Goal: Information Seeking & Learning: Learn about a topic

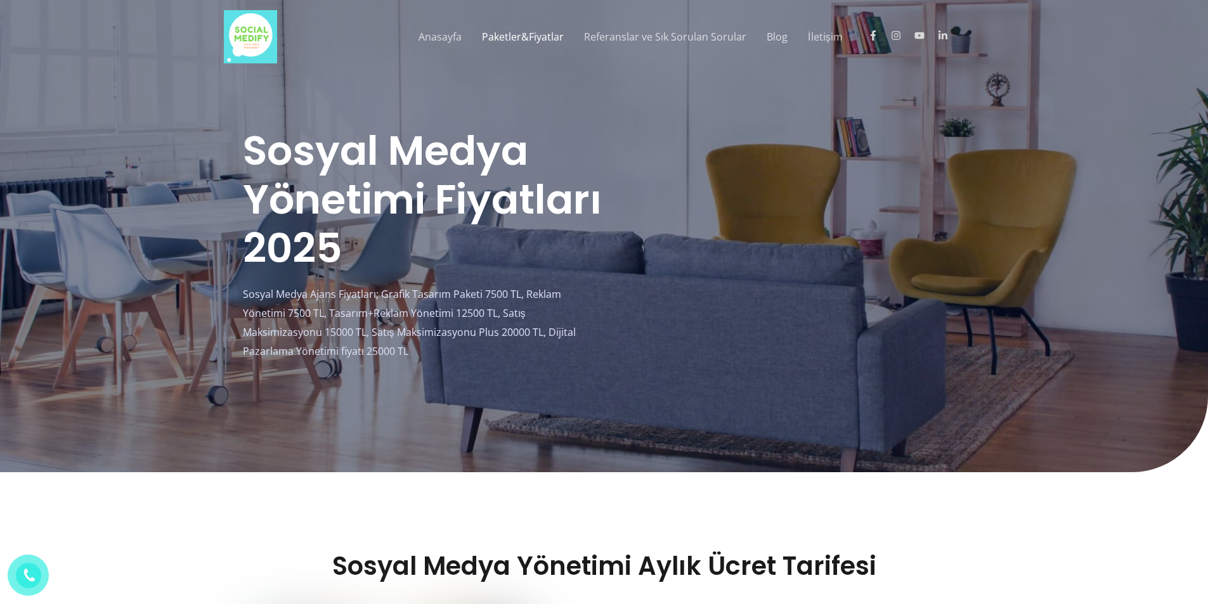
scroll to position [571, 0]
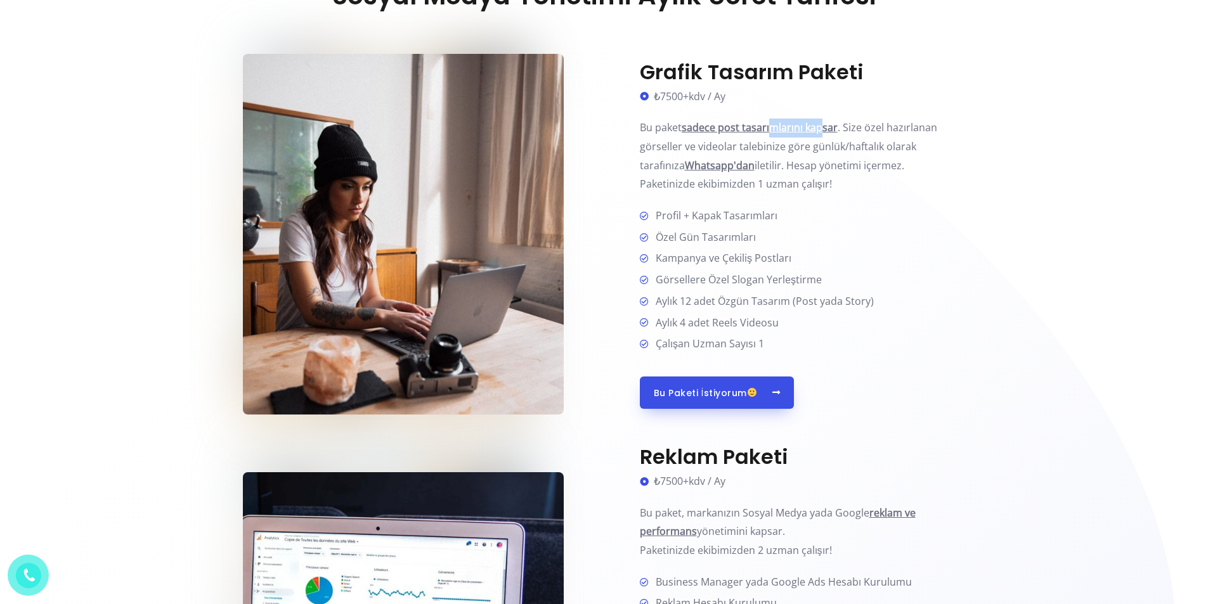
drag, startPoint x: 771, startPoint y: 121, endPoint x: 870, endPoint y: 137, distance: 100.8
click at [822, 131] on b "sadece post tasarımlarını kapsar" at bounding box center [760, 127] width 156 height 14
drag, startPoint x: 862, startPoint y: 124, endPoint x: 912, endPoint y: 136, distance: 50.8
click at [912, 136] on p "Bu paket sadece post tasarımlarını kapsar . Size özel hazırlanan görseller ve v…" at bounding box center [803, 156] width 326 height 75
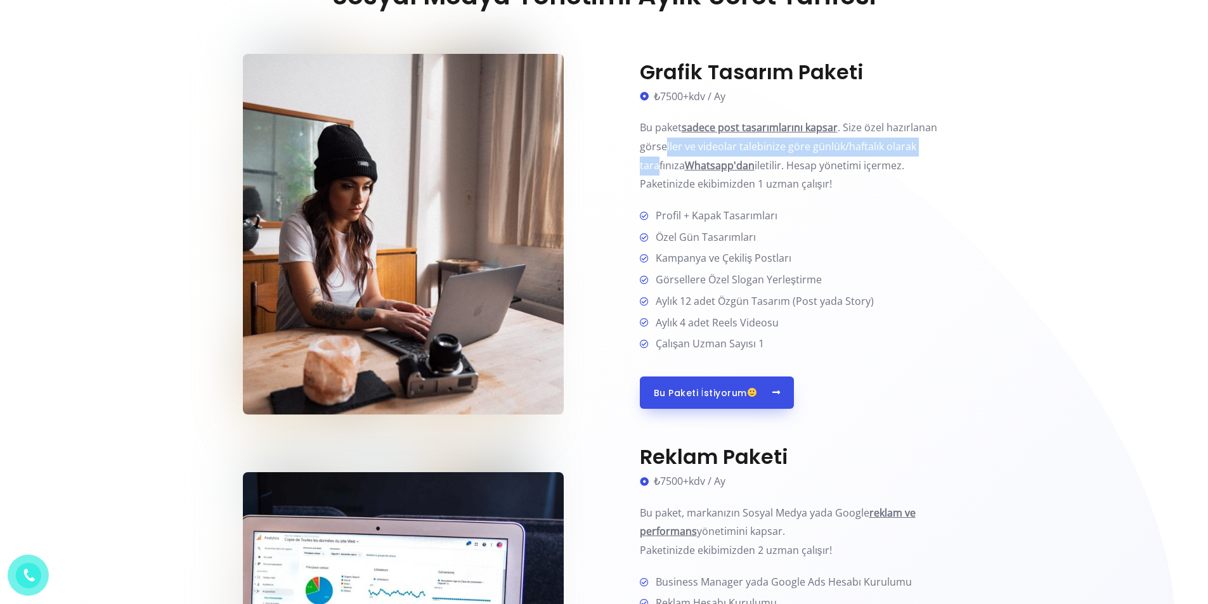
drag, startPoint x: 664, startPoint y: 147, endPoint x: 933, endPoint y: 150, distance: 269.5
click at [933, 150] on p "Bu paket sadece post tasarımlarını kapsar . Size özel hazırlanan görseller ve v…" at bounding box center [803, 156] width 326 height 75
drag, startPoint x: 671, startPoint y: 159, endPoint x: 738, endPoint y: 162, distance: 67.3
click at [738, 162] on p "Bu paket sadece post tasarımlarını kapsar . Size özel hazırlanan görseller ve v…" at bounding box center [803, 156] width 326 height 75
drag, startPoint x: 758, startPoint y: 165, endPoint x: 833, endPoint y: 166, distance: 74.2
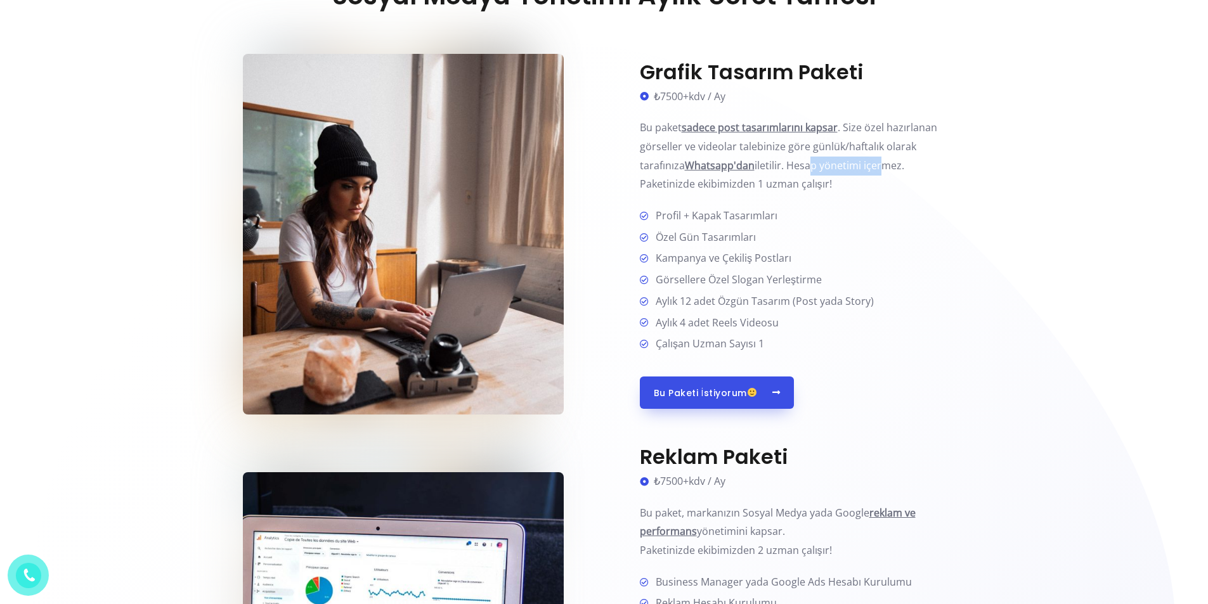
click at [833, 166] on p "Bu paket sadece post tasarımlarını kapsar . Size özel hazırlanan görseller ve v…" at bounding box center [803, 156] width 326 height 75
drag, startPoint x: 654, startPoint y: 181, endPoint x: 816, endPoint y: 183, distance: 161.1
click at [816, 183] on p "Bu paket sadece post tasarımlarını kapsar . Size özel hazırlanan görseller ve v…" at bounding box center [803, 156] width 326 height 75
drag, startPoint x: 666, startPoint y: 213, endPoint x: 766, endPoint y: 216, distance: 100.2
click at [766, 216] on span "Profil + Kapak Tasarımları" at bounding box center [714, 216] width 127 height 19
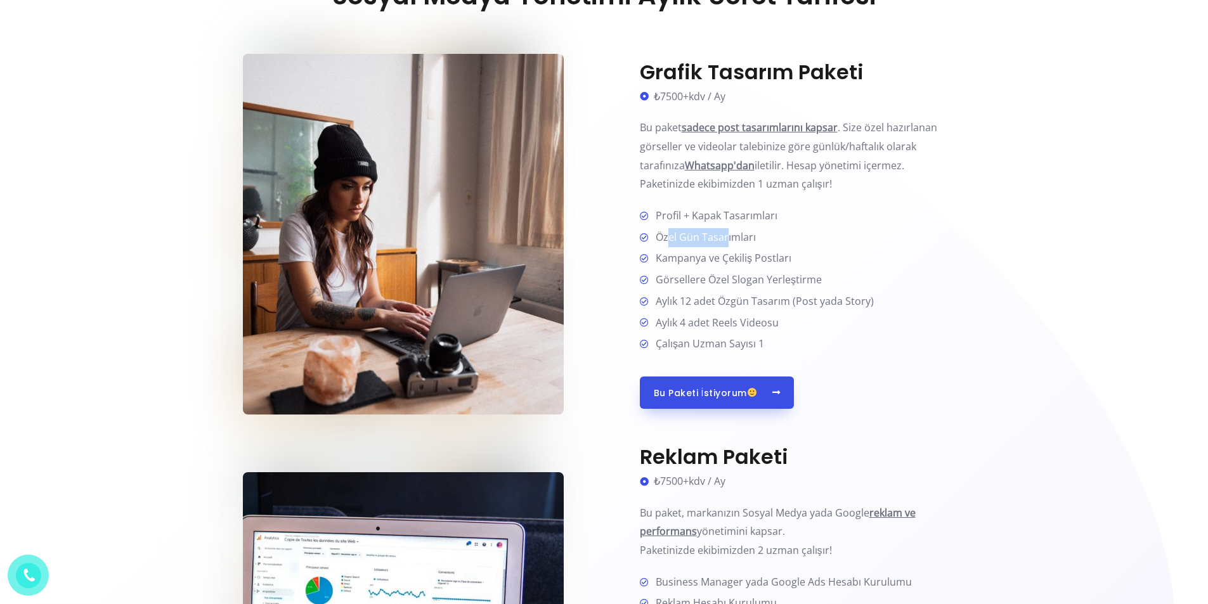
drag, startPoint x: 668, startPoint y: 234, endPoint x: 727, endPoint y: 235, distance: 58.3
click at [727, 235] on span "Özel Gün Tasarımları" at bounding box center [703, 237] width 105 height 19
drag, startPoint x: 675, startPoint y: 257, endPoint x: 782, endPoint y: 262, distance: 107.3
click at [782, 262] on span "Kampanya ve Çekiliş Postları" at bounding box center [721, 258] width 141 height 19
drag, startPoint x: 708, startPoint y: 280, endPoint x: 800, endPoint y: 283, distance: 92.6
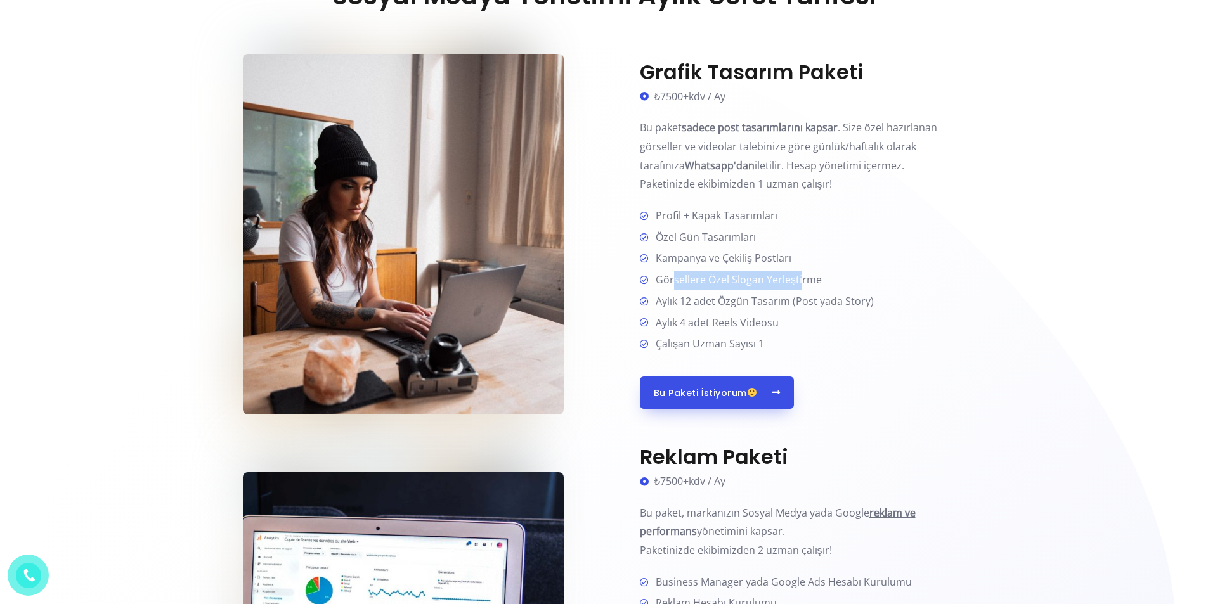
click at [800, 283] on span "Görsellere Özel Slogan Yerleştirme" at bounding box center [736, 280] width 171 height 19
drag, startPoint x: 659, startPoint y: 300, endPoint x: 780, endPoint y: 303, distance: 121.2
click at [780, 303] on span "Aylık 12 adet Özgün Tasarım (Post yada Story)" at bounding box center [762, 301] width 223 height 19
drag, startPoint x: 665, startPoint y: 324, endPoint x: 779, endPoint y: 329, distance: 114.9
click at [779, 329] on li "Aylık 4 adet Reels Videosu" at bounding box center [803, 324] width 326 height 20
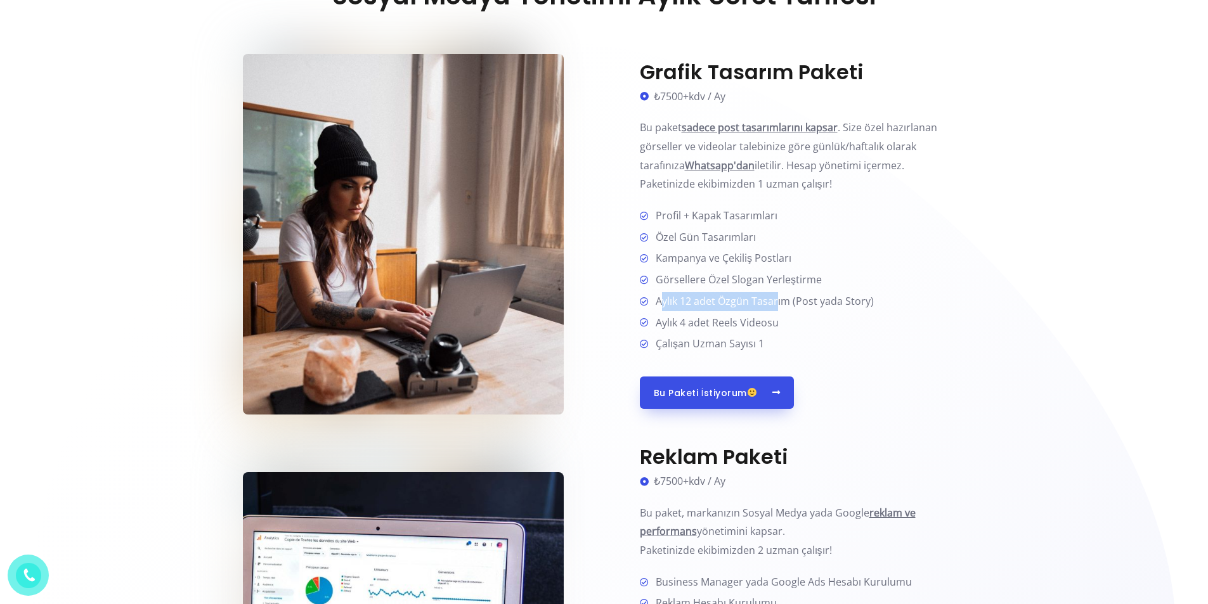
drag, startPoint x: 663, startPoint y: 297, endPoint x: 777, endPoint y: 296, distance: 114.2
click at [777, 293] on span "Aylık 12 adet Özgün Tasarım (Post yada Story)" at bounding box center [762, 301] width 223 height 19
drag, startPoint x: 668, startPoint y: 322, endPoint x: 761, endPoint y: 324, distance: 93.2
click at [761, 324] on span "Aylık 4 adet Reels Videosu" at bounding box center [715, 323] width 128 height 19
drag, startPoint x: 677, startPoint y: 342, endPoint x: 748, endPoint y: 348, distance: 70.6
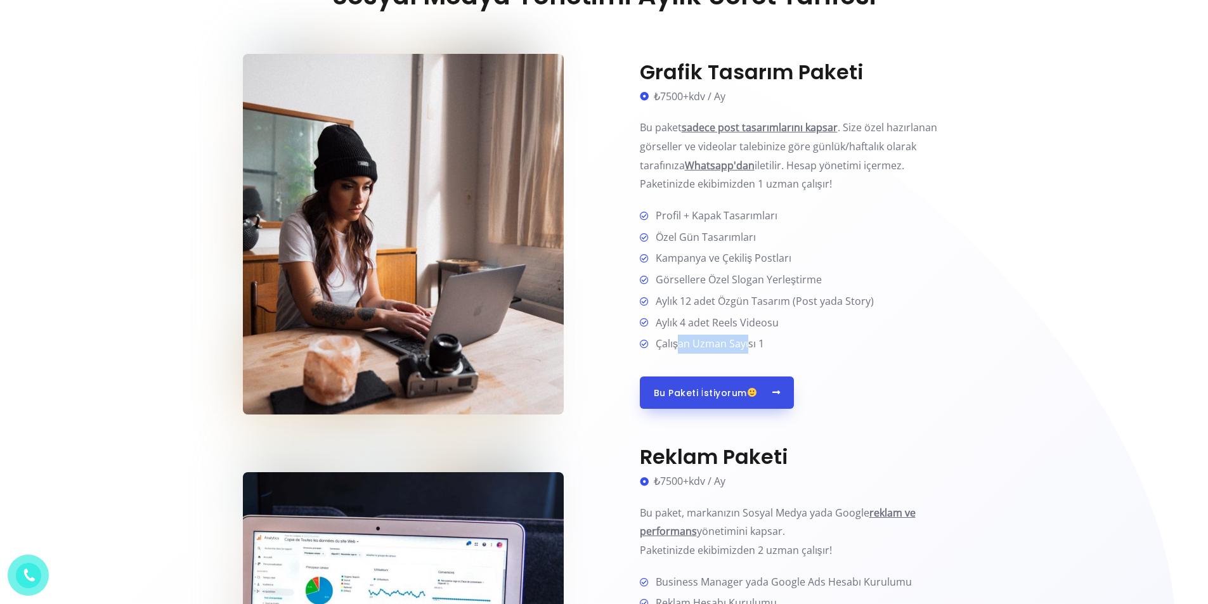
click at [748, 348] on span "Çalışan Uzman Sayısı 1" at bounding box center [708, 344] width 114 height 19
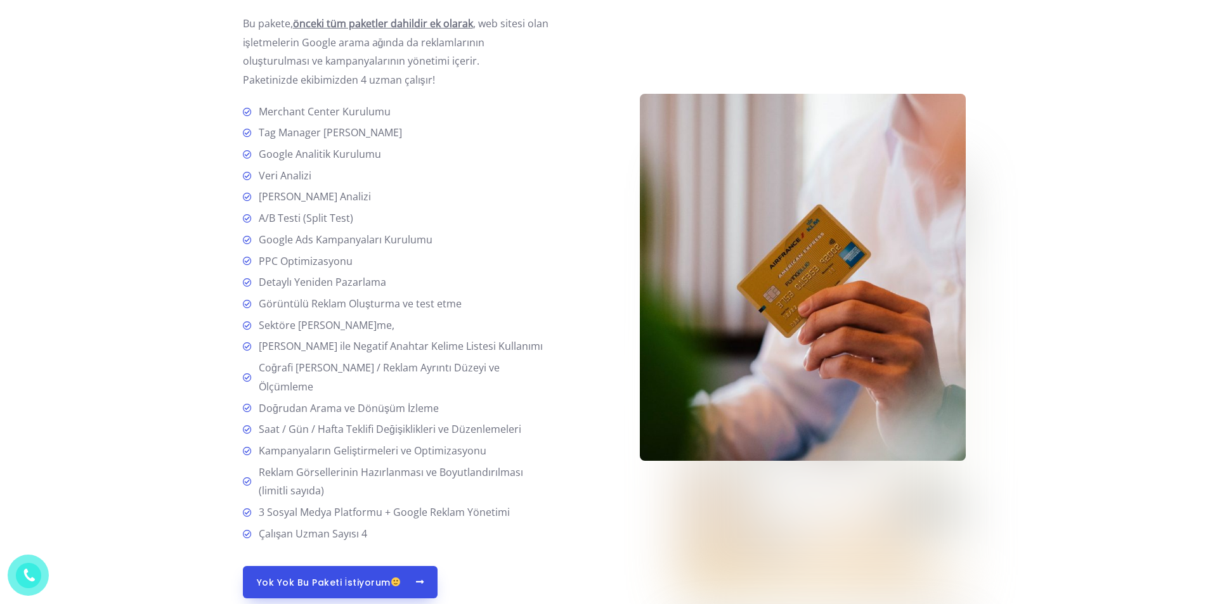
scroll to position [2093, 0]
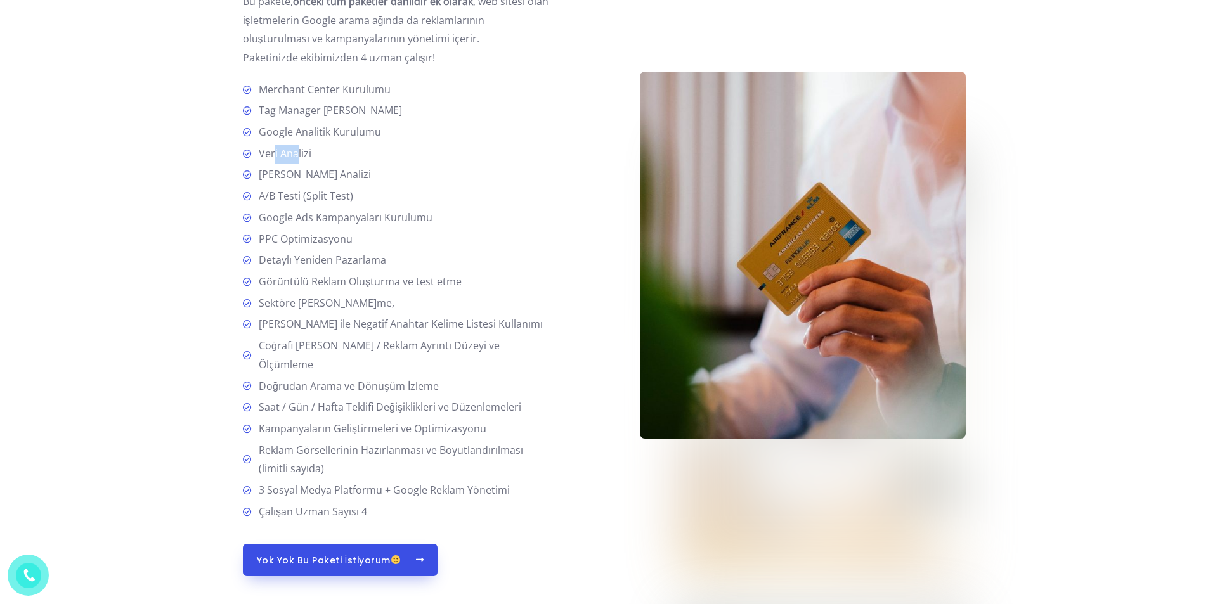
drag, startPoint x: 287, startPoint y: 155, endPoint x: 301, endPoint y: 160, distance: 14.3
click at [296, 157] on span "Veri Analizi" at bounding box center [283, 154] width 58 height 19
drag, startPoint x: 344, startPoint y: 174, endPoint x: 276, endPoint y: 183, distance: 69.0
click at [276, 179] on span "[PERSON_NAME] Analizi" at bounding box center [312, 175] width 117 height 19
drag, startPoint x: 270, startPoint y: 198, endPoint x: 344, endPoint y: 194, distance: 75.0
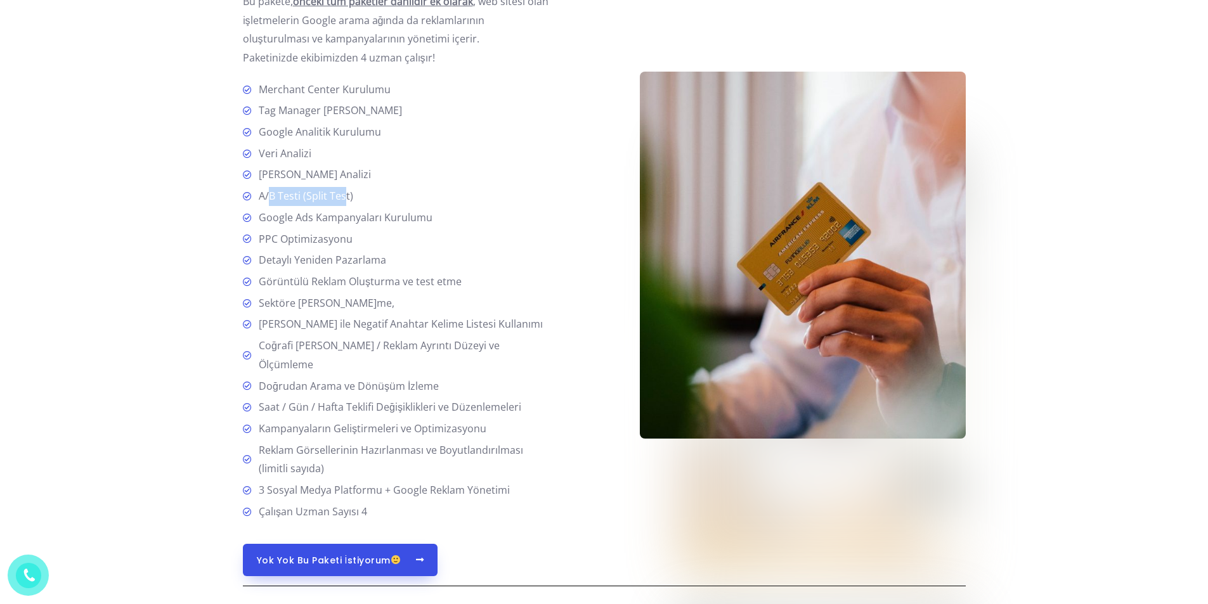
click at [344, 194] on span "A/B Testi (Split Test)" at bounding box center [304, 196] width 100 height 19
drag, startPoint x: 277, startPoint y: 216, endPoint x: 417, endPoint y: 212, distance: 140.2
click at [417, 212] on span "Google Ads Kampanyaları Kurulumu" at bounding box center [343, 218] width 179 height 19
drag, startPoint x: 269, startPoint y: 237, endPoint x: 340, endPoint y: 237, distance: 71.0
click at [340, 237] on span "PPC Optimizasyonu" at bounding box center [303, 239] width 99 height 19
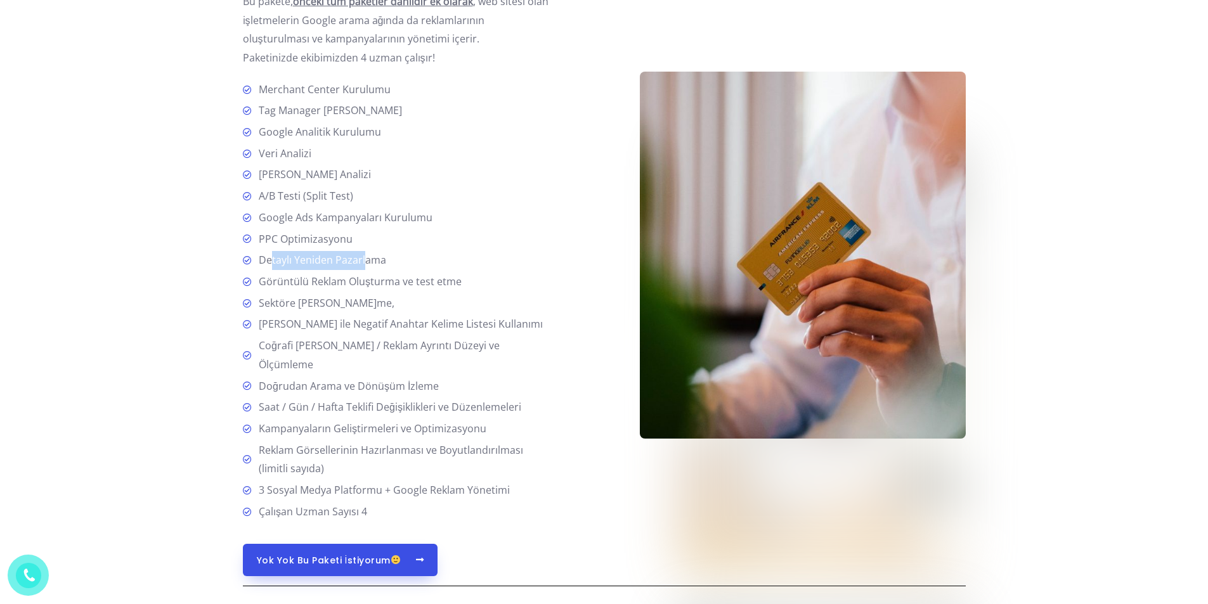
drag, startPoint x: 271, startPoint y: 258, endPoint x: 363, endPoint y: 257, distance: 92.0
click at [363, 257] on span "Detaylı Yeniden Pazarlama" at bounding box center [320, 260] width 133 height 19
drag, startPoint x: 345, startPoint y: 285, endPoint x: 268, endPoint y: 286, distance: 77.4
click at [270, 284] on span "Görüntülü Reklam Oluşturma ve test etme" at bounding box center [358, 282] width 208 height 19
drag, startPoint x: 264, startPoint y: 304, endPoint x: 372, endPoint y: 306, distance: 107.8
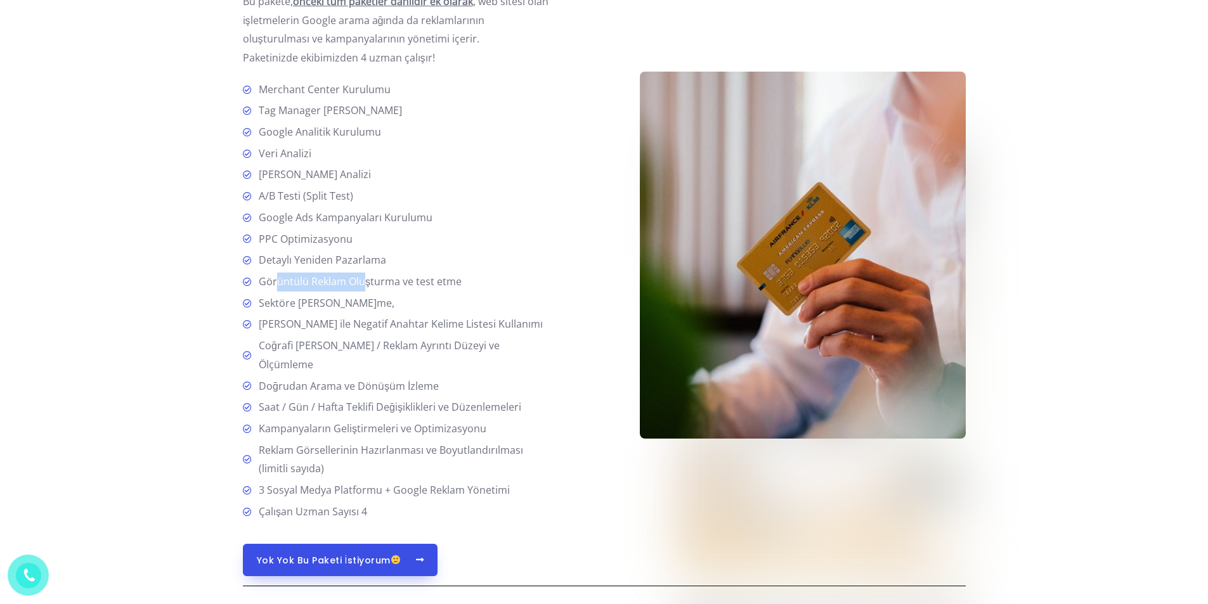
click at [372, 306] on span "Sektöre [PERSON_NAME]me," at bounding box center [324, 303] width 141 height 19
drag, startPoint x: 363, startPoint y: 323, endPoint x: 277, endPoint y: 323, distance: 86.2
click at [277, 323] on span "[PERSON_NAME] ile Negatif Anahtar Kelime Listesi Kullanımı" at bounding box center [398, 324] width 289 height 19
drag, startPoint x: 270, startPoint y: 347, endPoint x: 291, endPoint y: 353, distance: 22.3
click at [290, 334] on span "[PERSON_NAME] ile Negatif Anahtar Kelime Listesi Kullanımı" at bounding box center [398, 324] width 289 height 19
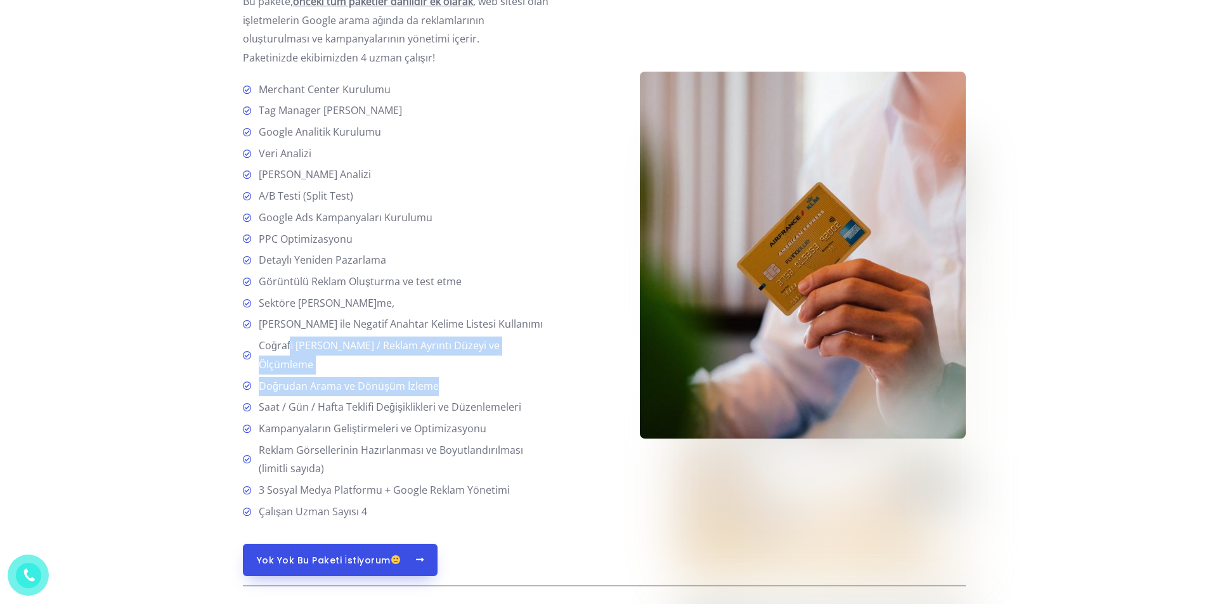
drag, startPoint x: 289, startPoint y: 366, endPoint x: 466, endPoint y: 377, distance: 177.9
click at [465, 377] on ul "Merchant Center Kurulumu Tag Manager Kurulumu Google Analitik Kurulumu Veri Ana…" at bounding box center [398, 301] width 311 height 441
drag, startPoint x: 378, startPoint y: 386, endPoint x: 370, endPoint y: 385, distance: 8.3
click at [377, 386] on span "Doğrudan Arama ve Dönüşüm İzleme" at bounding box center [346, 386] width 185 height 19
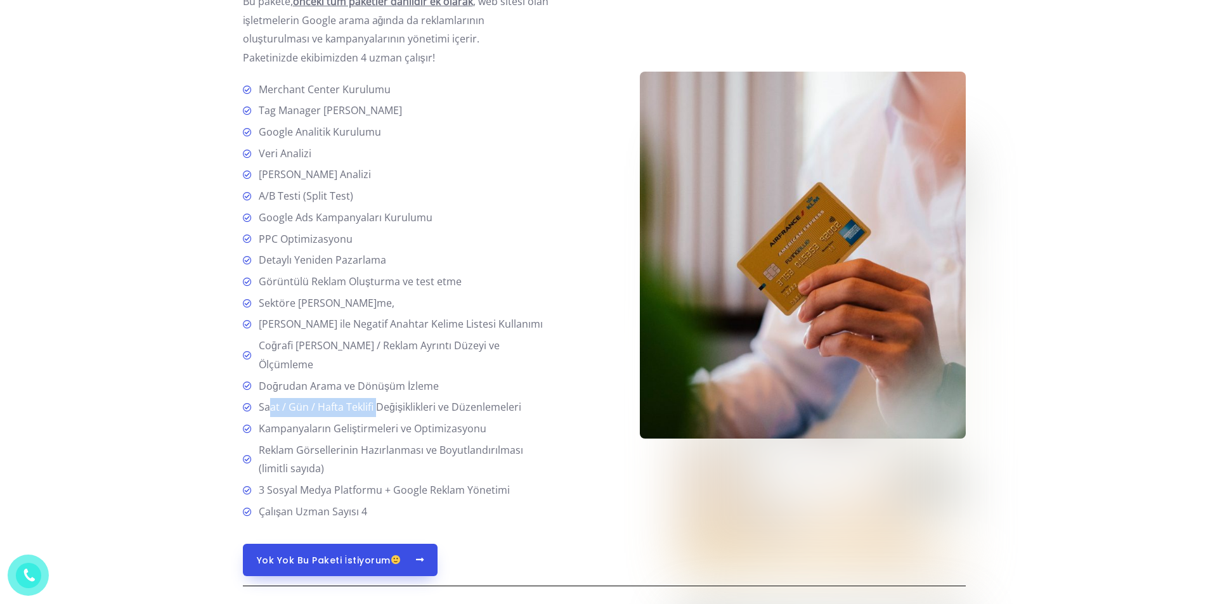
drag, startPoint x: 279, startPoint y: 408, endPoint x: 375, endPoint y: 410, distance: 95.8
click at [374, 410] on span "Saat / Gün / Hafta Teklifi Değişiklikleri ve Düzenlemeleri" at bounding box center [388, 407] width 268 height 19
drag, startPoint x: 396, startPoint y: 427, endPoint x: 287, endPoint y: 421, distance: 109.2
click at [294, 421] on span "Kampanyaların Geliştirmeleri ve Optimizasyonu" at bounding box center [370, 429] width 233 height 19
drag, startPoint x: 290, startPoint y: 451, endPoint x: 372, endPoint y: 453, distance: 82.5
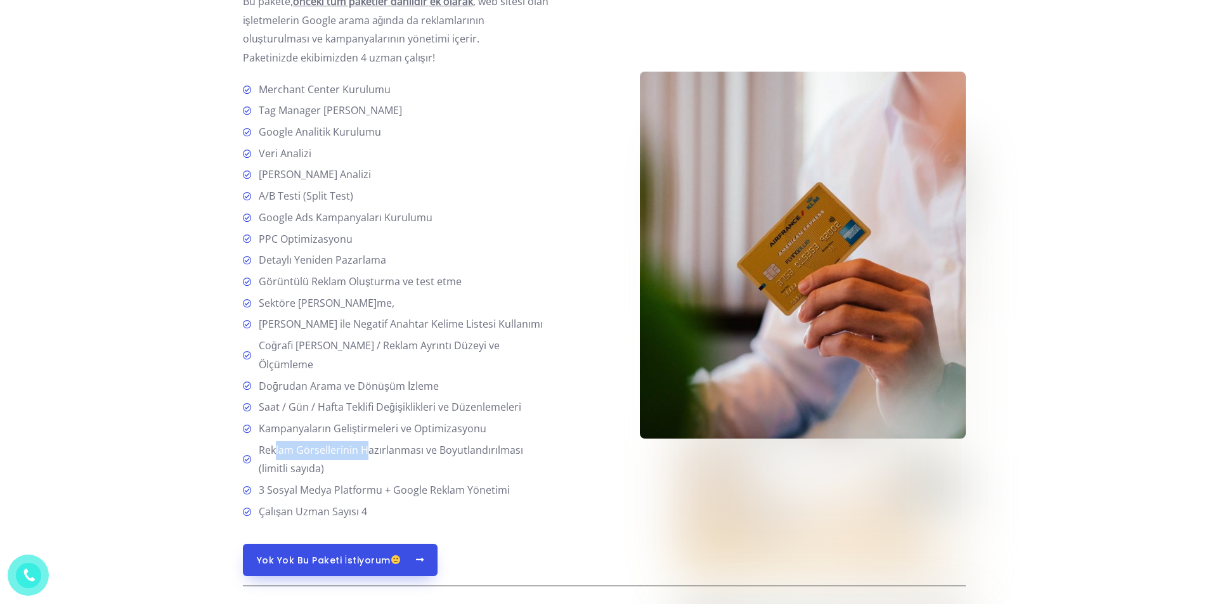
click at [372, 453] on span "Reklam Görsellerinin Hazırlanması ve Boyutlandırılması (limitli sayıda)" at bounding box center [404, 459] width 300 height 37
drag, startPoint x: 365, startPoint y: 486, endPoint x: 290, endPoint y: 497, distance: 76.2
click at [313, 488] on span "3 Sosyal Medya Platformu + Google Reklam Yönetimi" at bounding box center [382, 490] width 256 height 19
drag, startPoint x: 275, startPoint y: 509, endPoint x: 349, endPoint y: 512, distance: 73.6
click at [342, 512] on span "Çalışan Uzman Sayısı 4" at bounding box center [311, 512] width 114 height 19
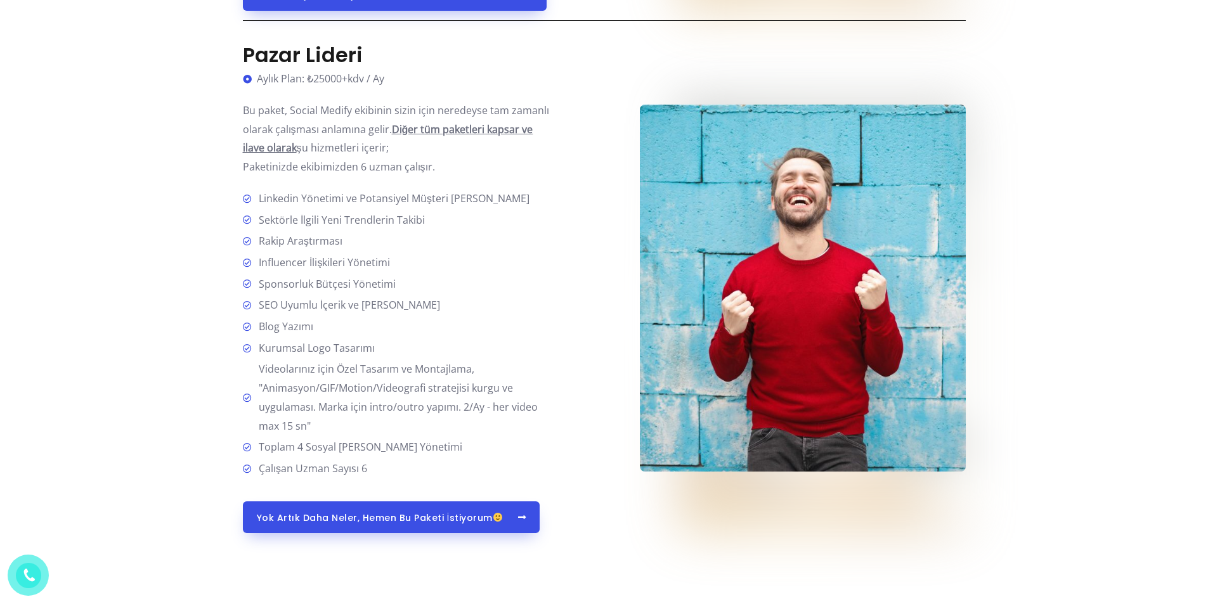
scroll to position [3057, 0]
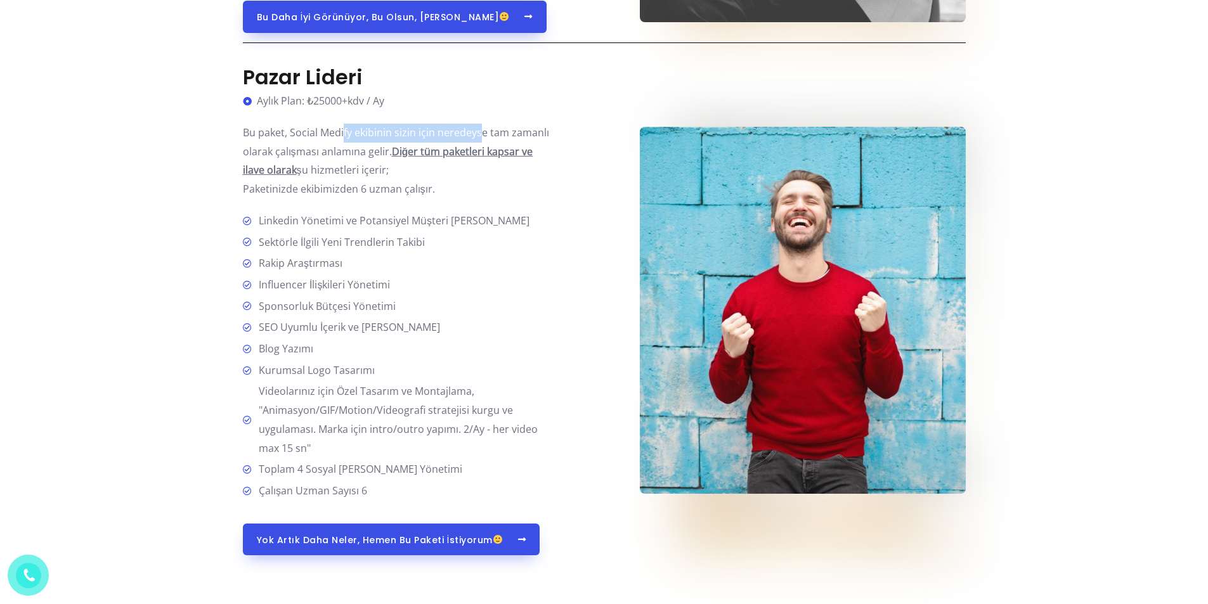
drag, startPoint x: 342, startPoint y: 131, endPoint x: 483, endPoint y: 126, distance: 140.2
click at [483, 126] on p "Bu paket, Social Medify ekibinin sizin için neredeyse tam zamanlı olarak çalışm…" at bounding box center [398, 161] width 311 height 75
drag, startPoint x: 263, startPoint y: 152, endPoint x: 377, endPoint y: 148, distance: 114.2
click at [377, 148] on p "Bu paket, Social Medify ekibinin sizin için neredeyse tam zamanlı olarak çalışm…" at bounding box center [398, 161] width 311 height 75
drag, startPoint x: 416, startPoint y: 148, endPoint x: 542, endPoint y: 155, distance: 126.4
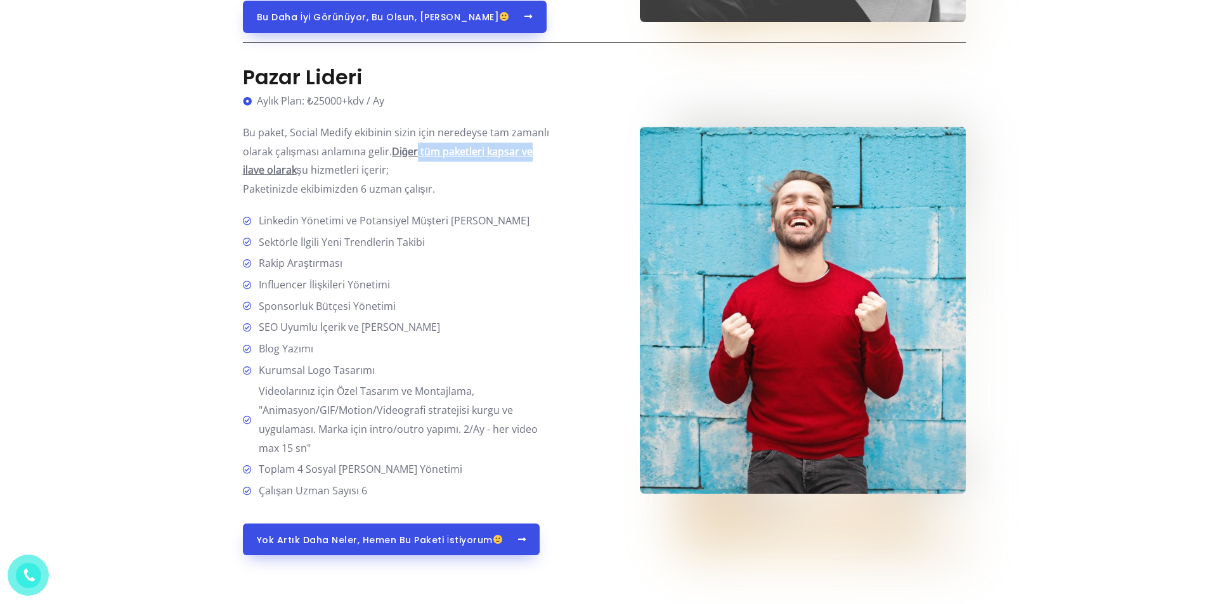
click at [542, 155] on p "Bu paket, Social Medify ekibinin sizin için neredeyse tam zamanlı olarak çalışm…" at bounding box center [398, 161] width 311 height 75
drag, startPoint x: 264, startPoint y: 164, endPoint x: 302, endPoint y: 169, distance: 37.7
click at [372, 160] on p "Bu paket, Social Medify ekibinin sizin için neredeyse tam zamanlı olarak çalışm…" at bounding box center [398, 161] width 311 height 75
drag, startPoint x: 266, startPoint y: 189, endPoint x: 418, endPoint y: 194, distance: 151.7
click at [418, 194] on span "Paketinizde ekibimizden 6 uzman çalışır." at bounding box center [339, 189] width 192 height 14
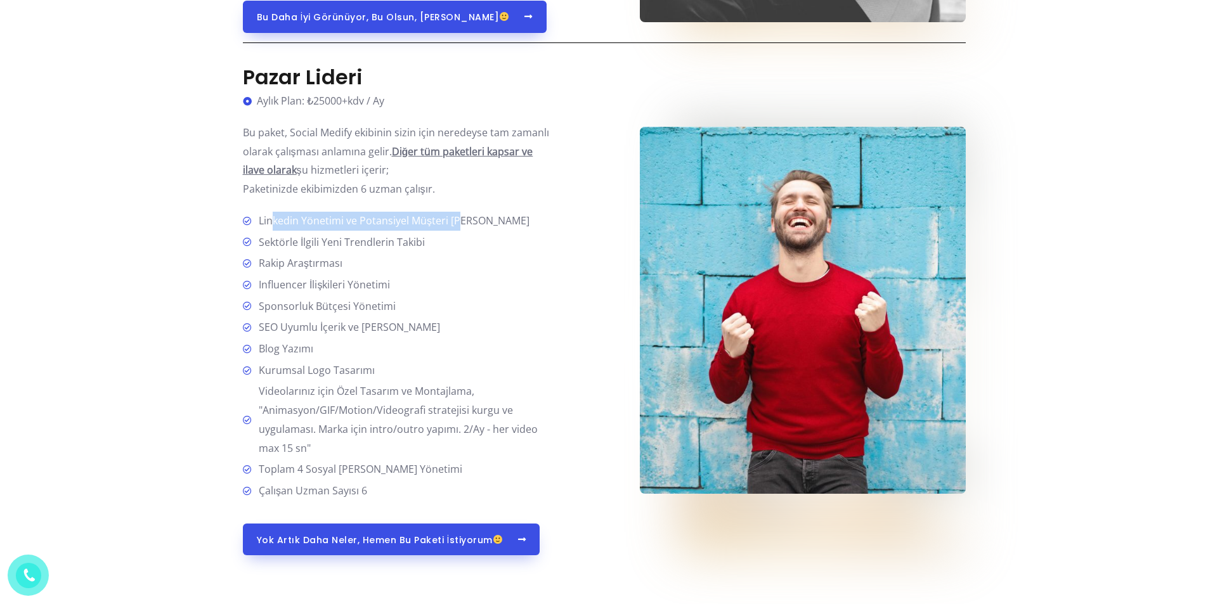
drag, startPoint x: 289, startPoint y: 216, endPoint x: 460, endPoint y: 219, distance: 171.3
click at [460, 219] on span "Linkedin Yönetimi ve Potansiyel Müşteri [PERSON_NAME]" at bounding box center [392, 221] width 276 height 19
drag, startPoint x: 273, startPoint y: 242, endPoint x: 419, endPoint y: 244, distance: 145.2
click at [419, 244] on span "Sektörle İlgili Yeni Trendlerin Takibi" at bounding box center [339, 242] width 171 height 19
drag, startPoint x: 270, startPoint y: 264, endPoint x: 316, endPoint y: 262, distance: 45.7
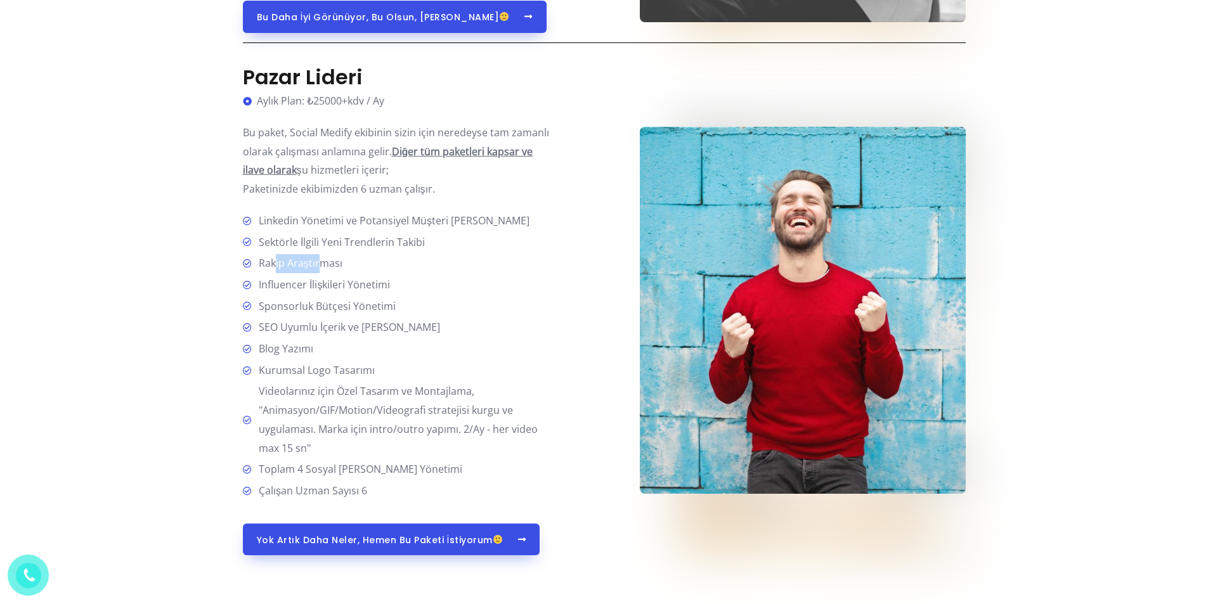
click at [316, 261] on span "Rakip Araştırması" at bounding box center [298, 263] width 89 height 19
drag, startPoint x: 296, startPoint y: 286, endPoint x: 363, endPoint y: 285, distance: 66.6
click at [363, 285] on span "Influencer İlişkileri Yönetimi" at bounding box center [322, 285] width 136 height 19
drag, startPoint x: 281, startPoint y: 309, endPoint x: 372, endPoint y: 306, distance: 91.4
click at [372, 306] on span "Sponsorluk Bütçesi Yönetimi" at bounding box center [325, 306] width 142 height 19
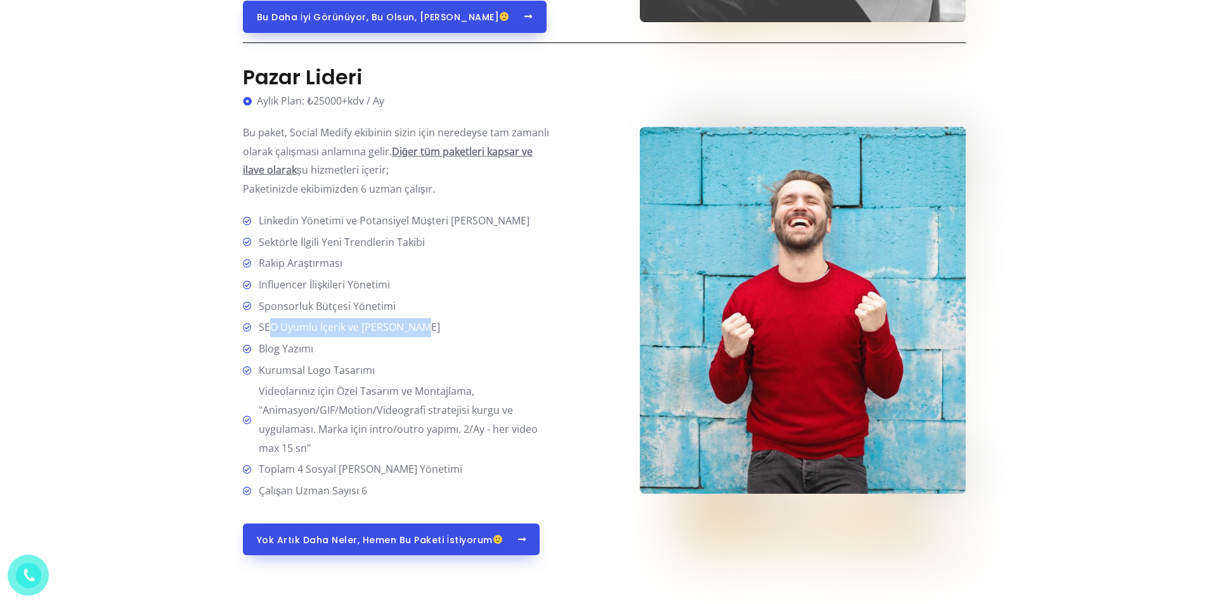
drag, startPoint x: 270, startPoint y: 326, endPoint x: 419, endPoint y: 329, distance: 149.1
click at [419, 329] on span "SEO Uyumlu İçerik ve [PERSON_NAME]" at bounding box center [347, 327] width 186 height 19
drag, startPoint x: 262, startPoint y: 351, endPoint x: 284, endPoint y: 360, distance: 23.9
click at [299, 353] on span "Blog Yazımı" at bounding box center [284, 349] width 60 height 19
drag, startPoint x: 274, startPoint y: 372, endPoint x: 357, endPoint y: 375, distance: 83.1
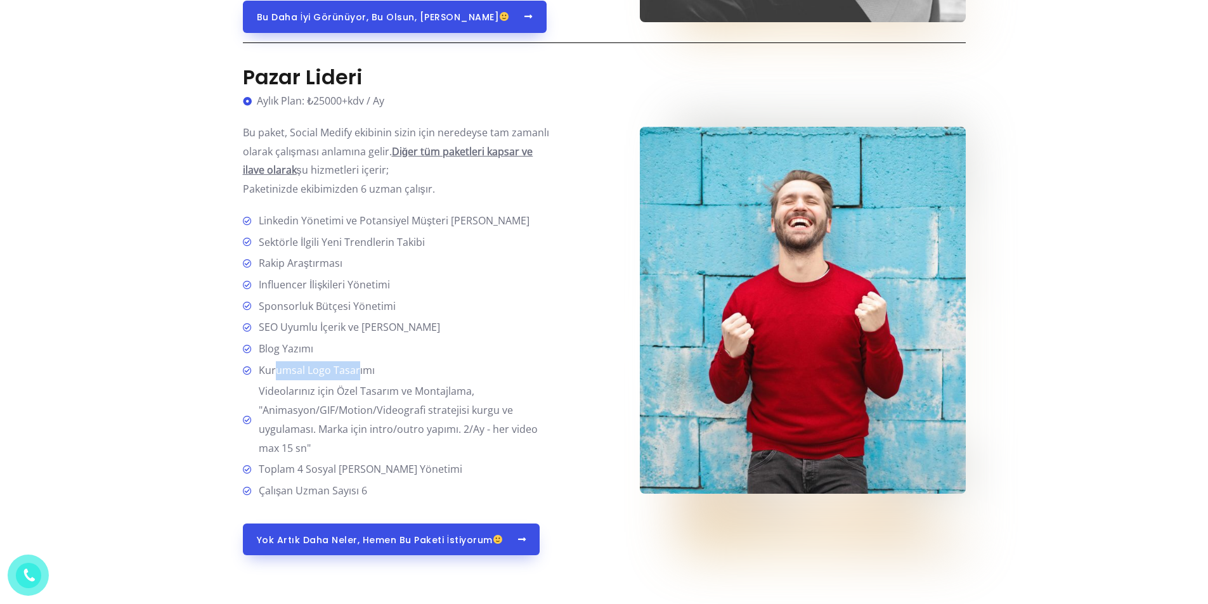
click at [357, 375] on span "Kurumsal Logo Tasarımı" at bounding box center [314, 370] width 121 height 19
drag, startPoint x: 278, startPoint y: 393, endPoint x: 441, endPoint y: 390, distance: 163.0
click at [441, 390] on span "Videolarınız için Özel Tasarım ve Montajlama, "Animasyon/GIF/Motion/Videografi …" at bounding box center [404, 419] width 300 height 75
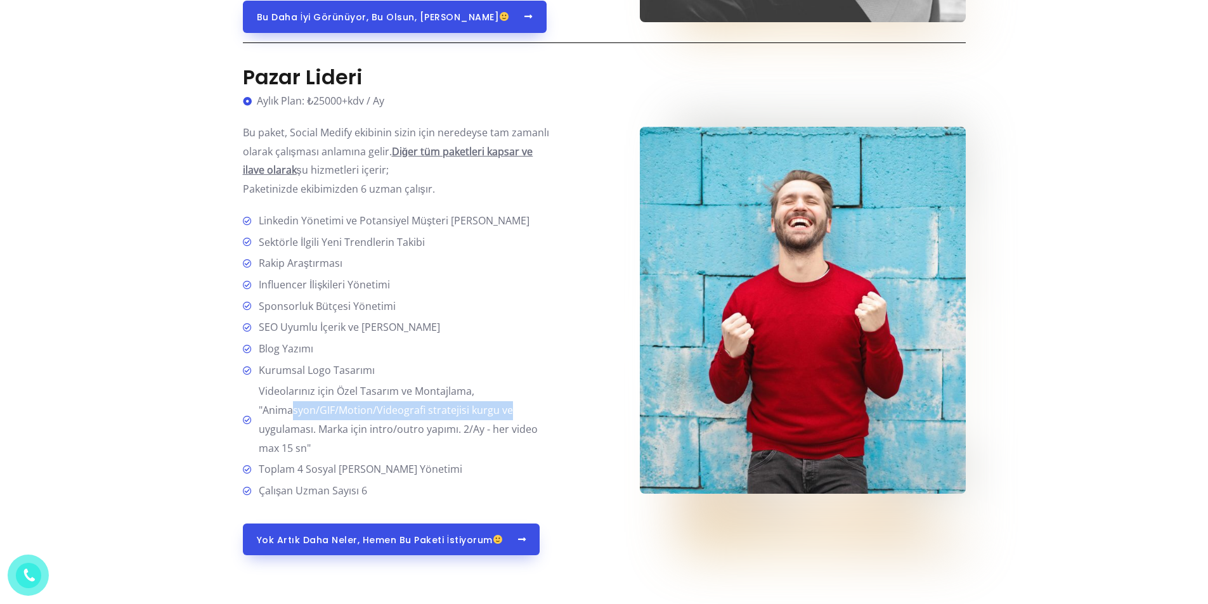
drag, startPoint x: 294, startPoint y: 410, endPoint x: 493, endPoint y: 420, distance: 199.4
click at [509, 414] on span "Videolarınız için Özel Tasarım ve Montajlama, "Animasyon/GIF/Motion/Videografi …" at bounding box center [404, 419] width 300 height 75
drag, startPoint x: 280, startPoint y: 432, endPoint x: 436, endPoint y: 430, distance: 156.0
click at [436, 430] on span "Videolarınız için Özel Tasarım ve Montajlama, "Animasyon/GIF/Motion/Videografi …" at bounding box center [404, 419] width 300 height 75
drag, startPoint x: 469, startPoint y: 430, endPoint x: 521, endPoint y: 432, distance: 52.0
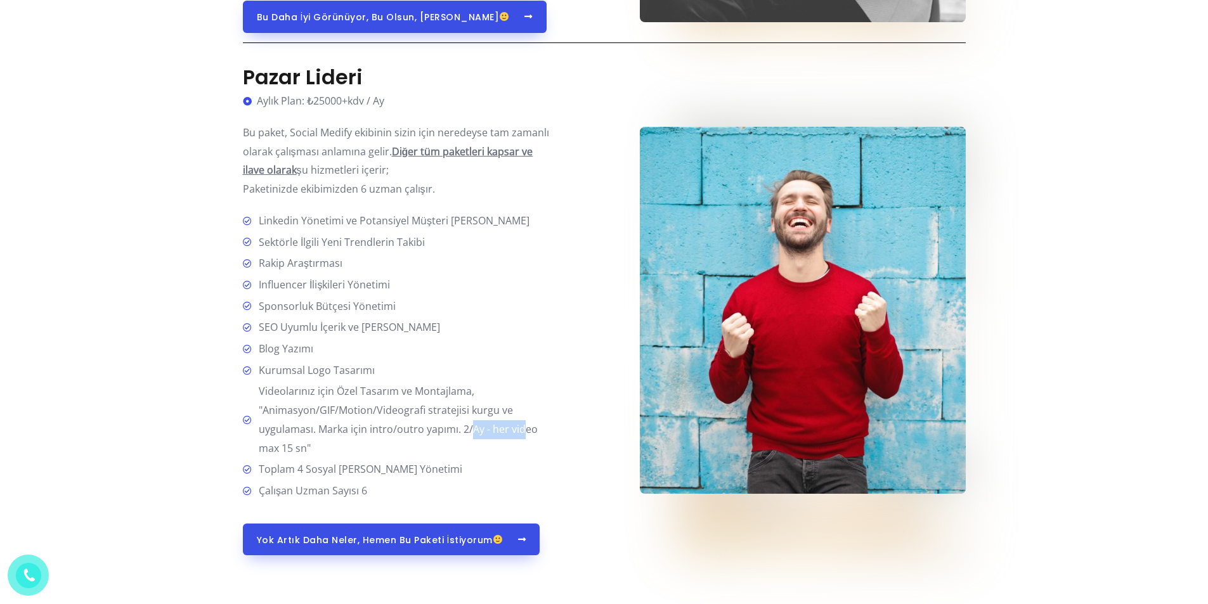
click at [521, 432] on span "Videolarınız için Özel Tasarım ve Montajlama, "Animasyon/GIF/Motion/Videografi …" at bounding box center [404, 419] width 300 height 75
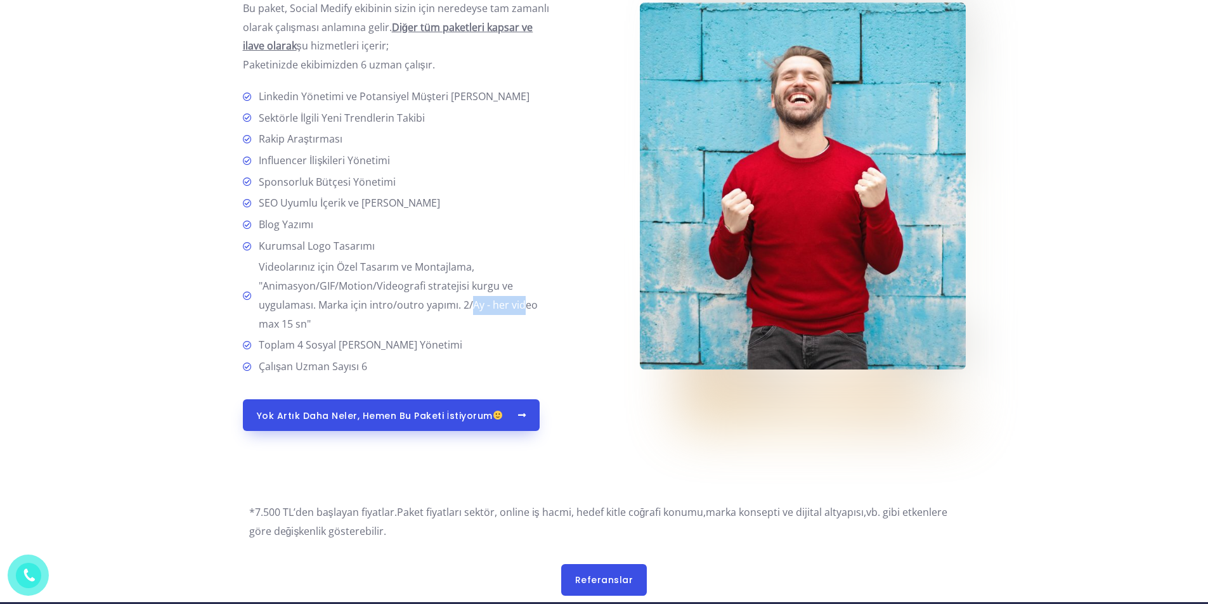
scroll to position [3184, 0]
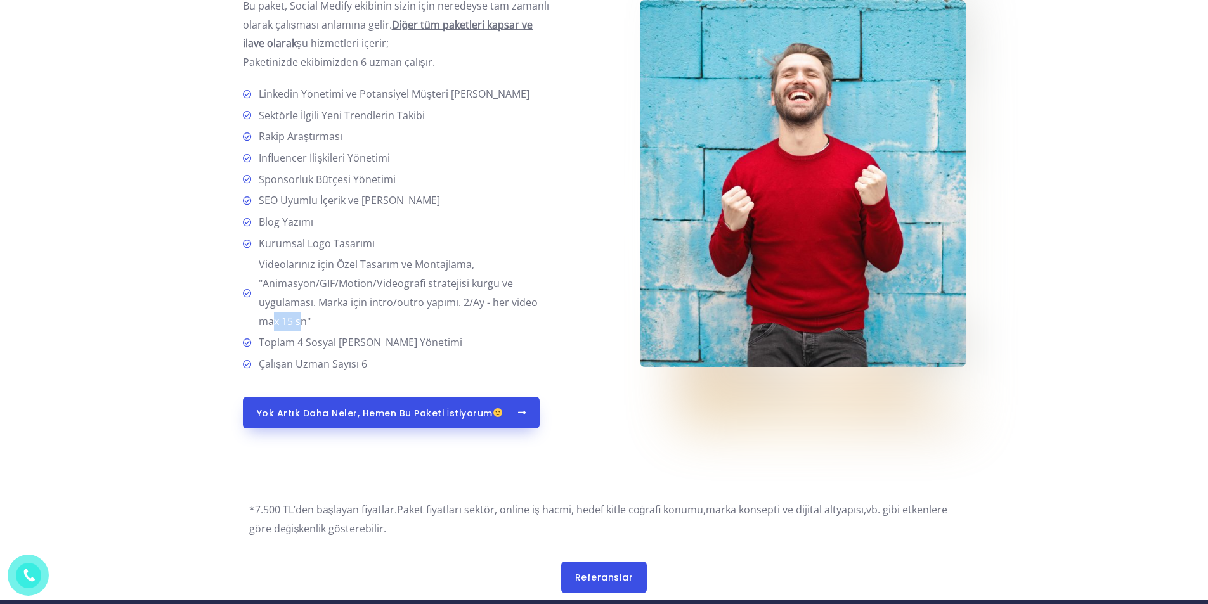
drag, startPoint x: 272, startPoint y: 323, endPoint x: 302, endPoint y: 323, distance: 30.4
click at [302, 323] on span "Videolarınız için Özel Tasarım ve Montajlama, "Animasyon/GIF/Motion/Videografi …" at bounding box center [404, 293] width 300 height 75
drag, startPoint x: 270, startPoint y: 342, endPoint x: 428, endPoint y: 344, distance: 158.6
click at [428, 344] on span "Toplam 4 Sosyal [PERSON_NAME] Yönetimi" at bounding box center [358, 343] width 209 height 19
drag, startPoint x: 274, startPoint y: 365, endPoint x: 364, endPoint y: 356, distance: 90.4
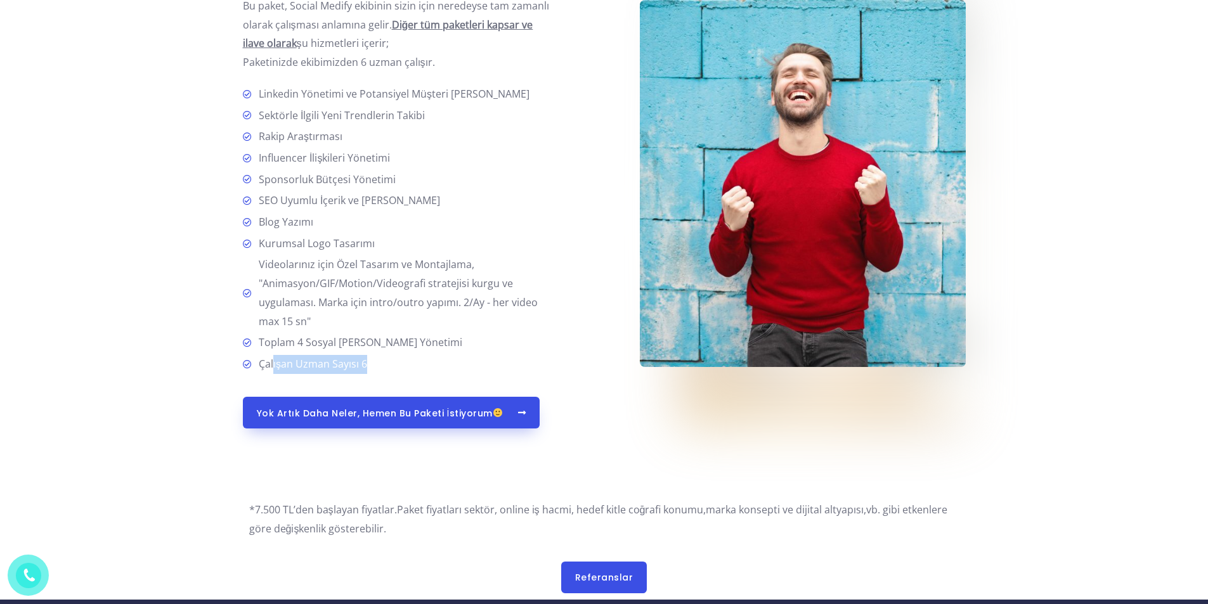
click at [364, 356] on span "Çalışan Uzman Sayısı 6" at bounding box center [311, 364] width 114 height 19
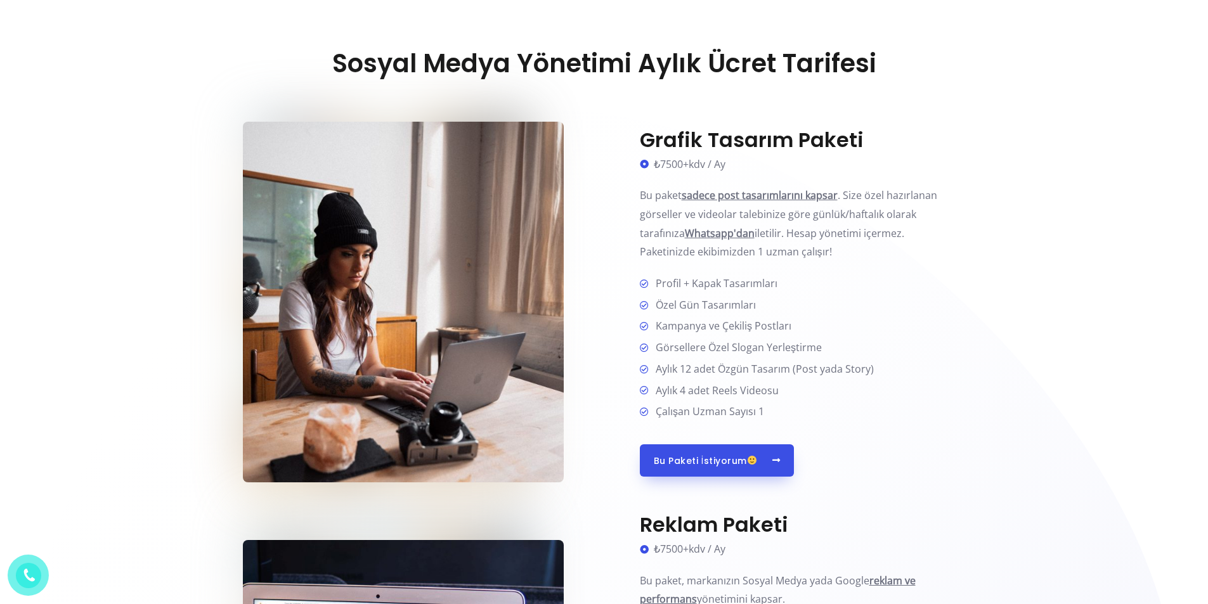
scroll to position [507, 0]
